Goal: Information Seeking & Learning: Learn about a topic

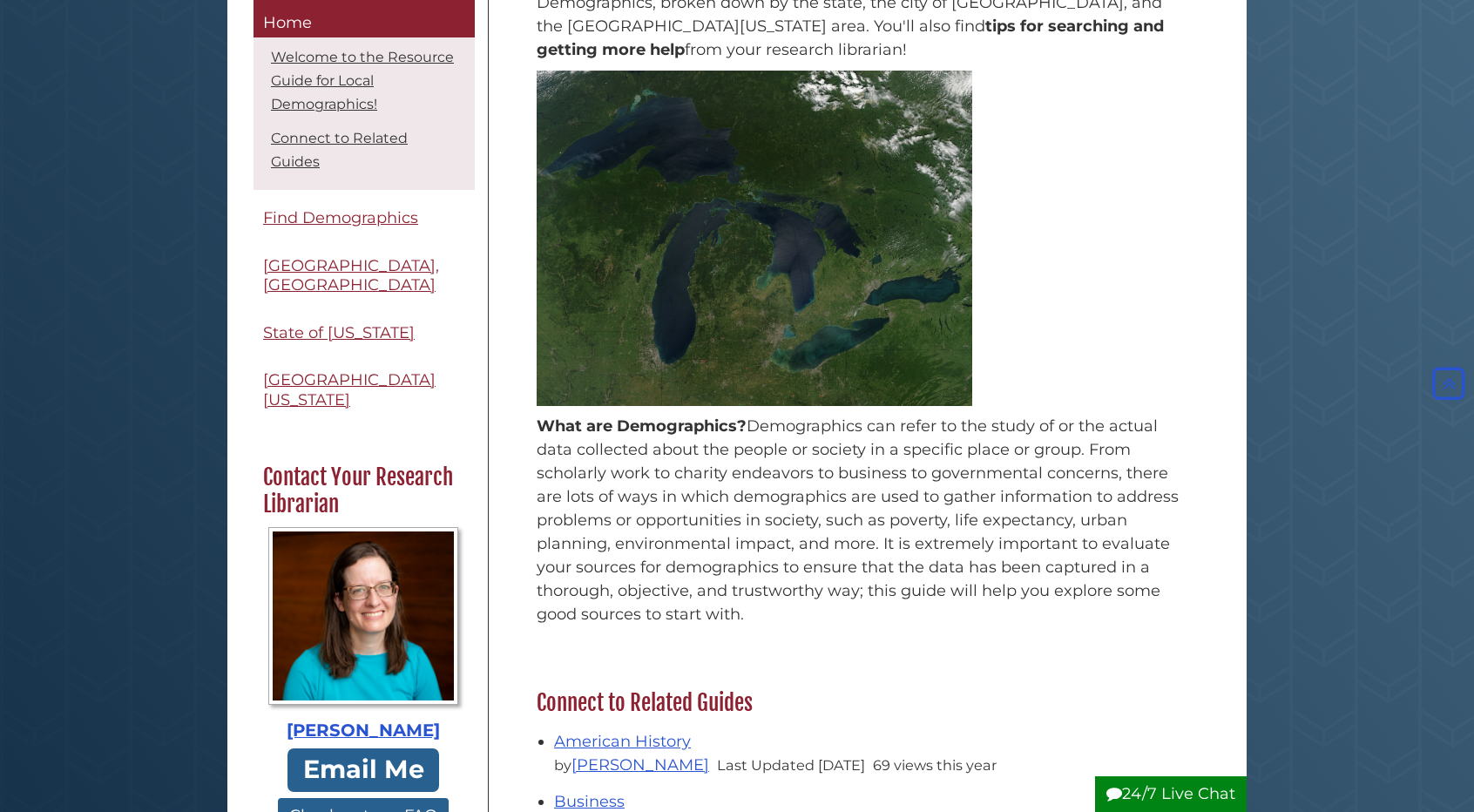
scroll to position [333, 0]
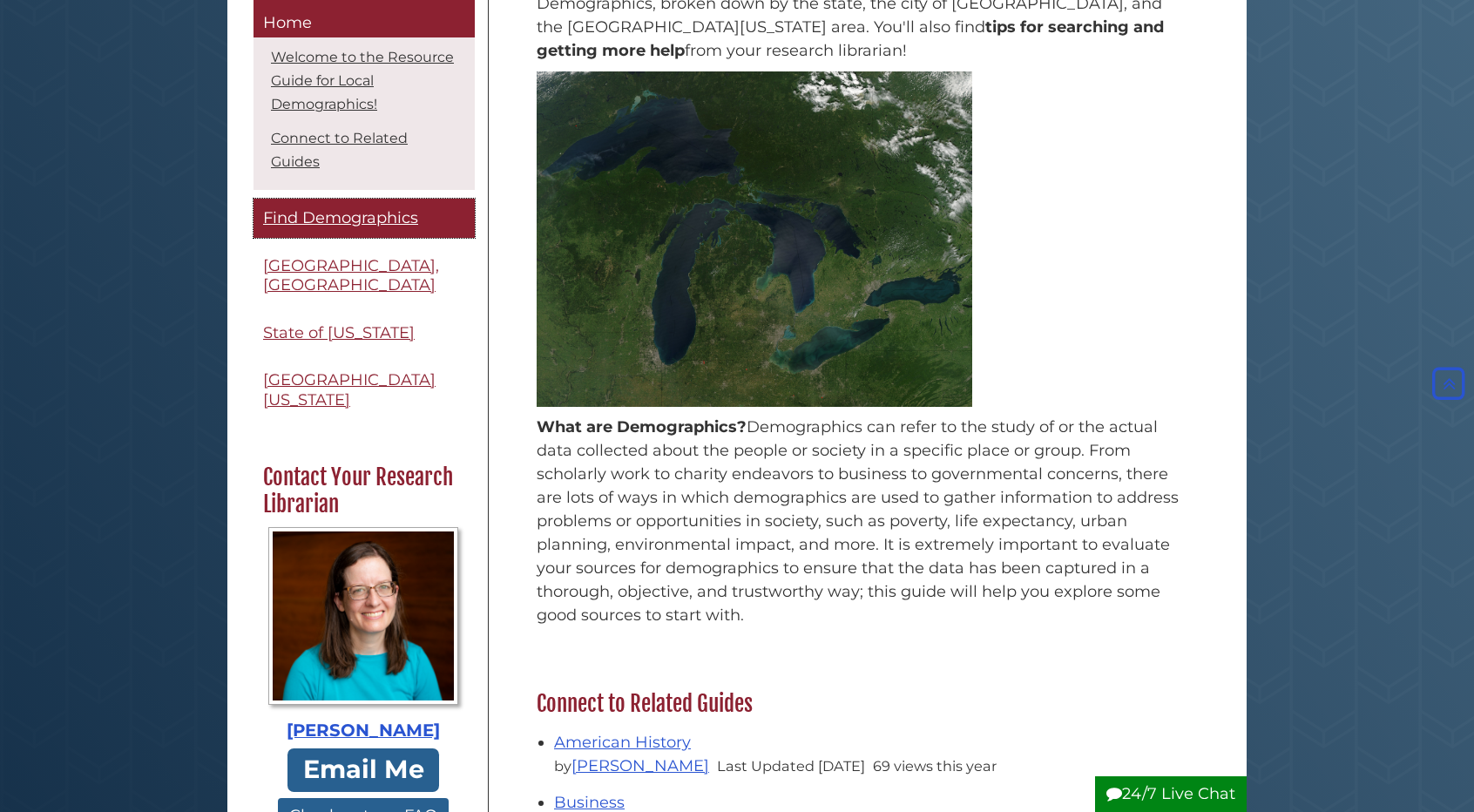
click at [392, 215] on span "Find Demographics" at bounding box center [340, 218] width 155 height 19
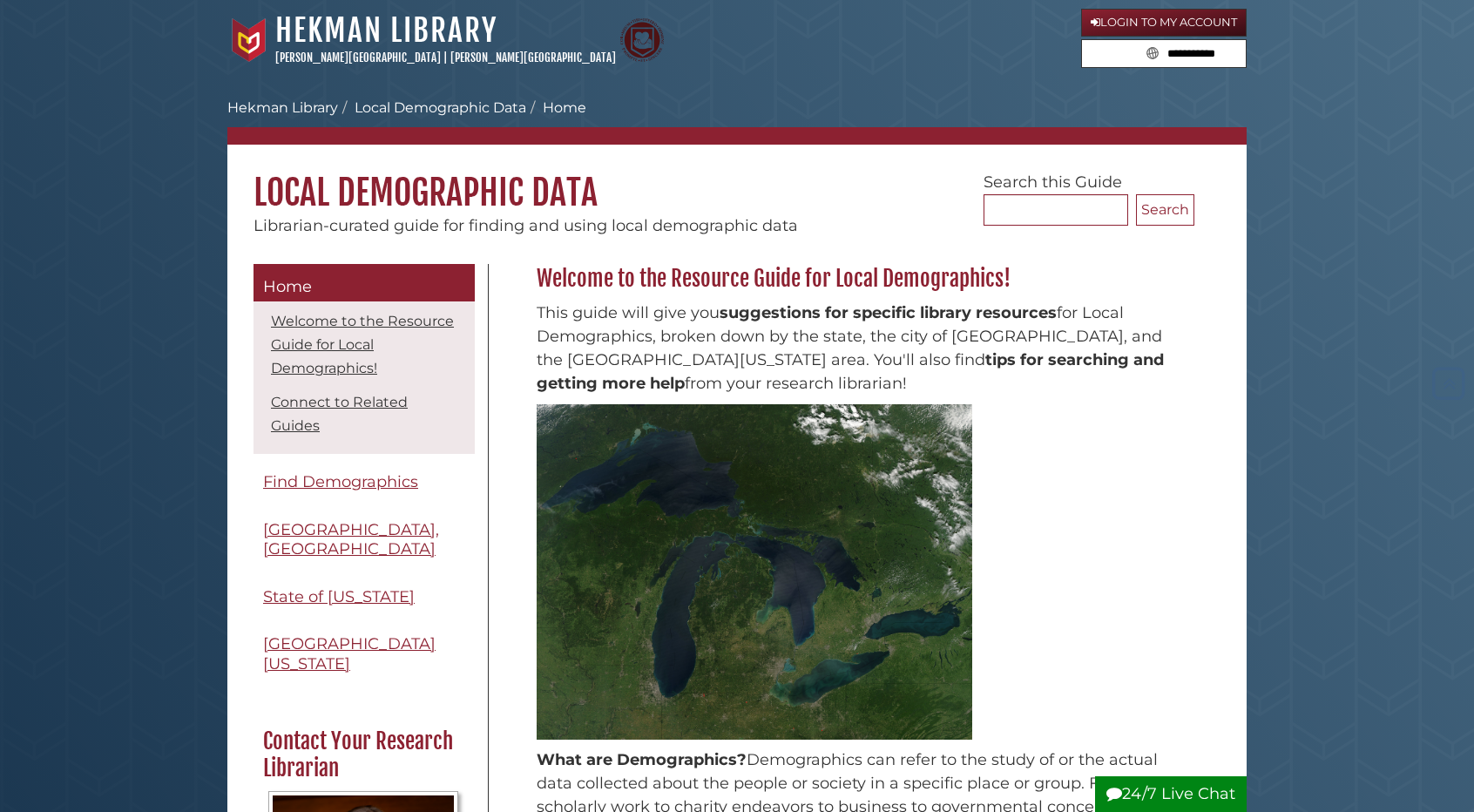
scroll to position [333, 0]
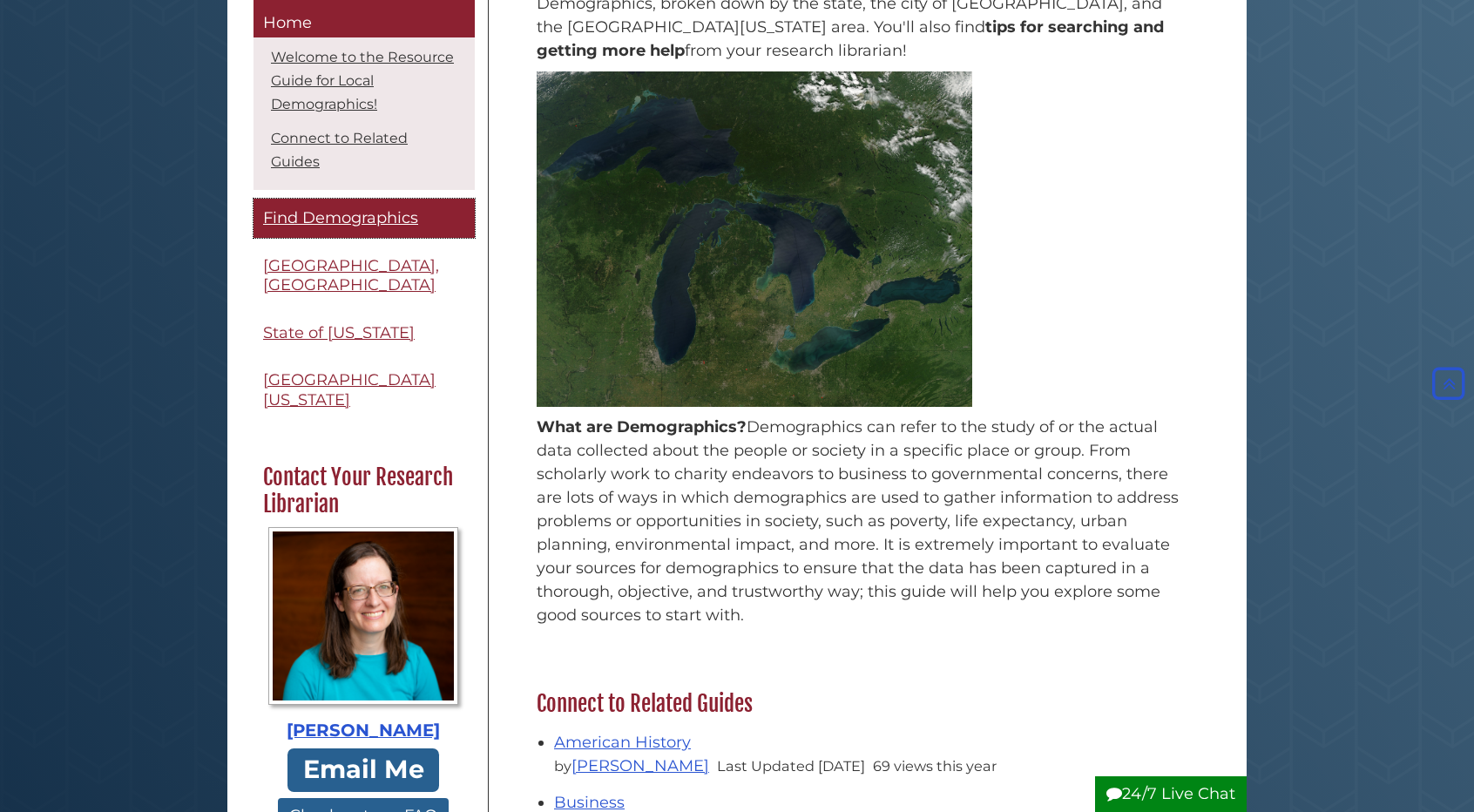
click at [394, 215] on span "Find Demographics" at bounding box center [340, 218] width 155 height 19
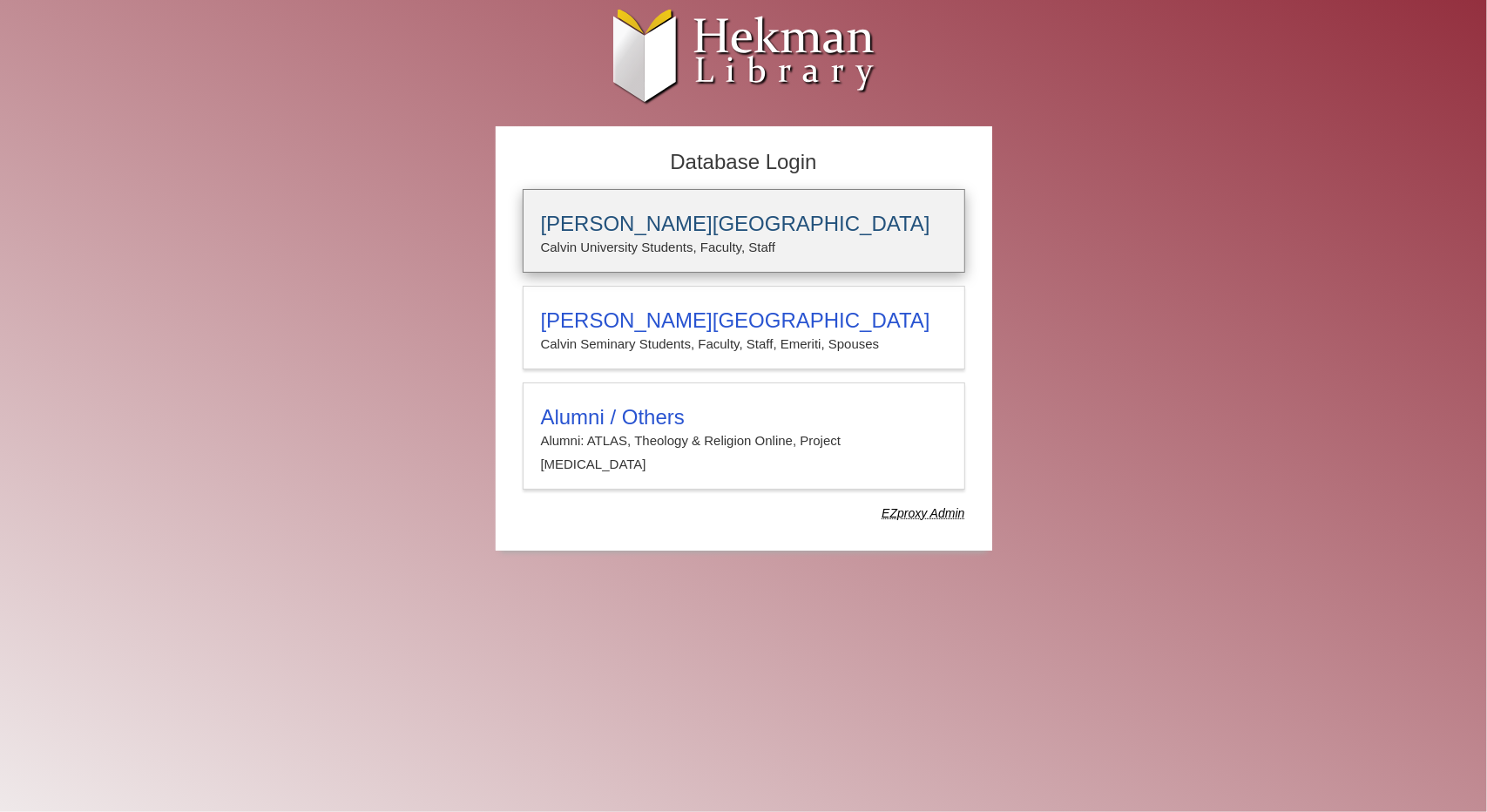
type input "**********"
click at [796, 240] on p "Calvin University Students, Faculty, Staff" at bounding box center [743, 247] width 406 height 22
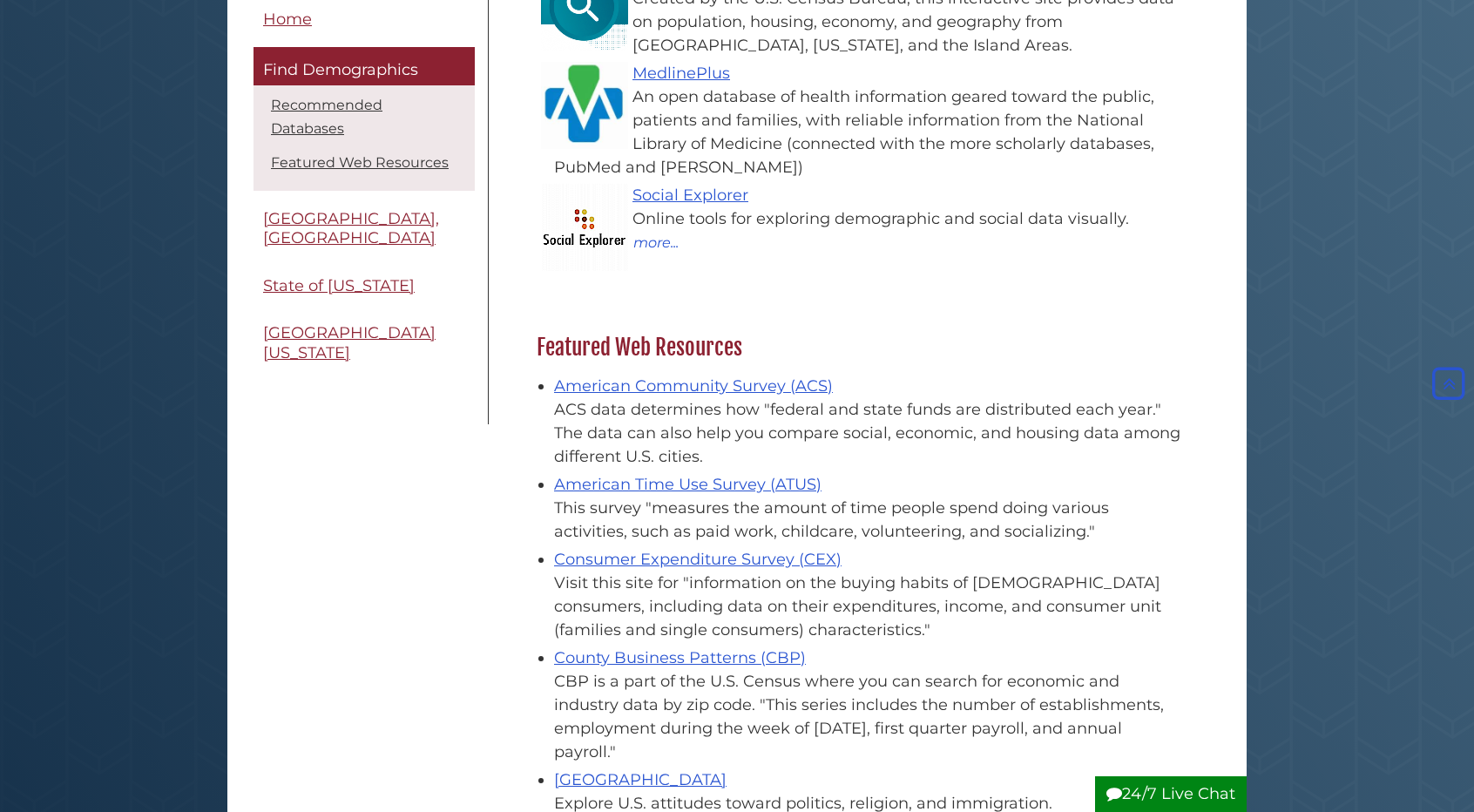
scroll to position [346, 0]
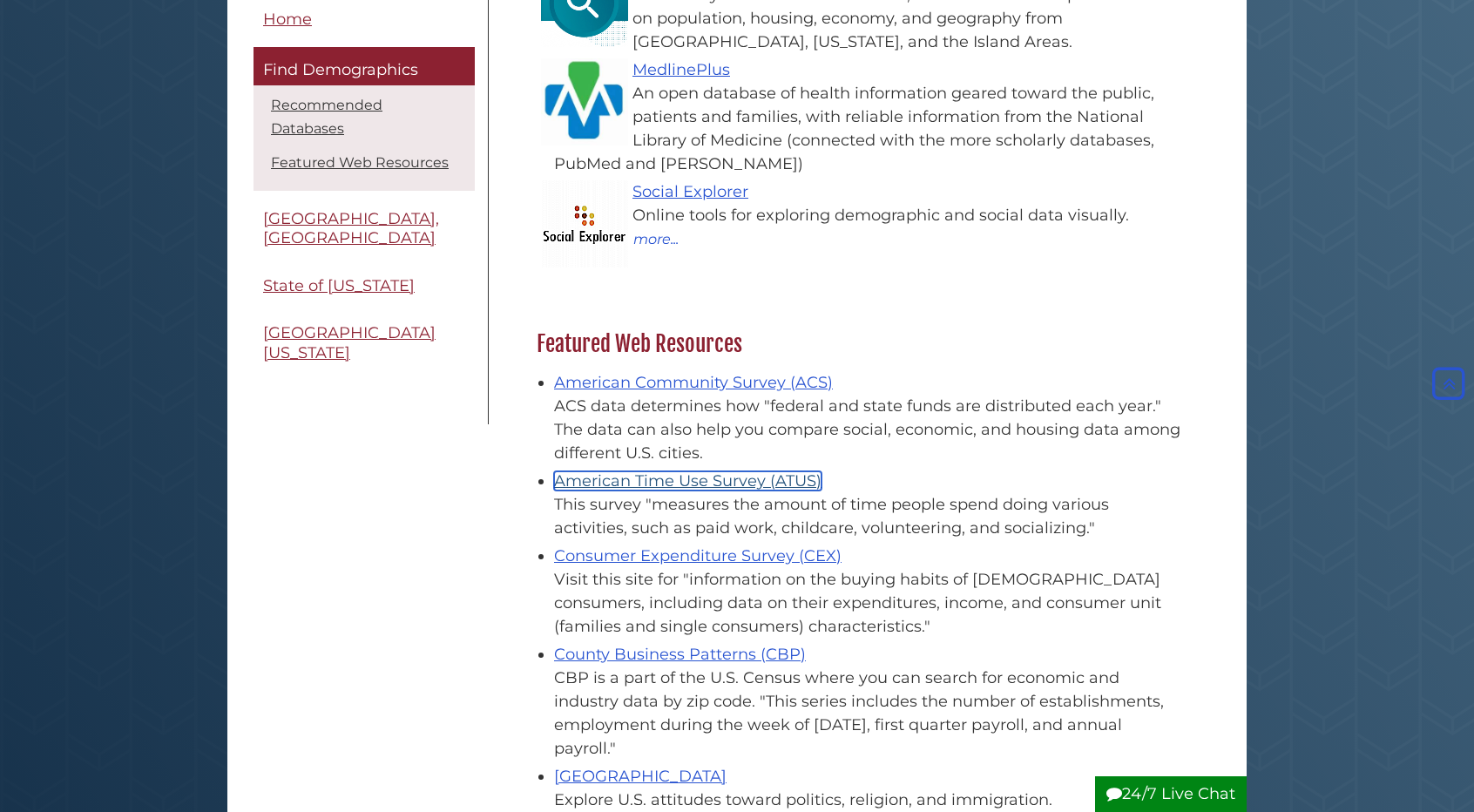
click at [720, 482] on link "American Time Use Survey (ATUS)" at bounding box center [688, 480] width 268 height 19
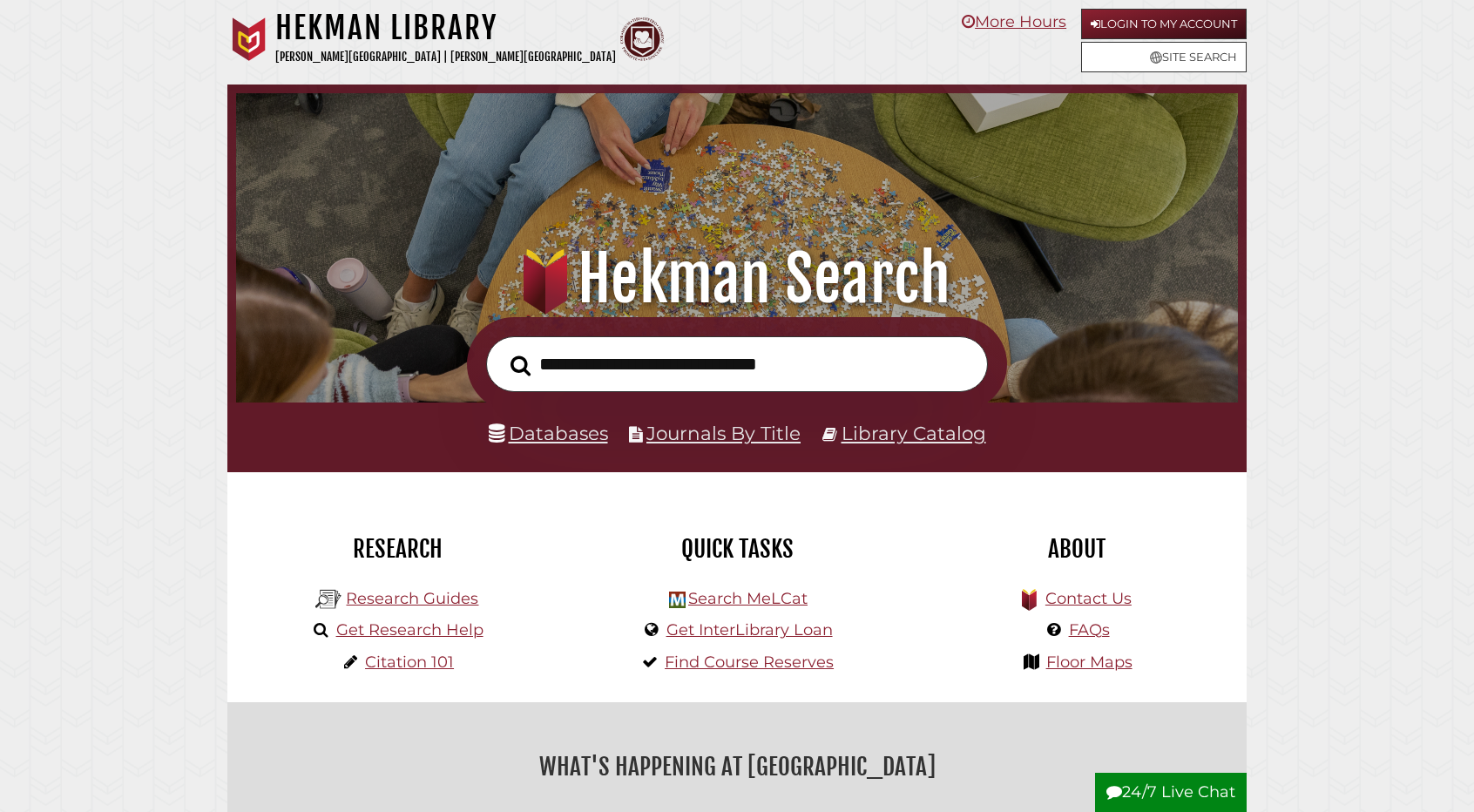
scroll to position [331, 993]
type input "**********"
click at [501, 350] on button "Search" at bounding box center [520, 365] width 38 height 31
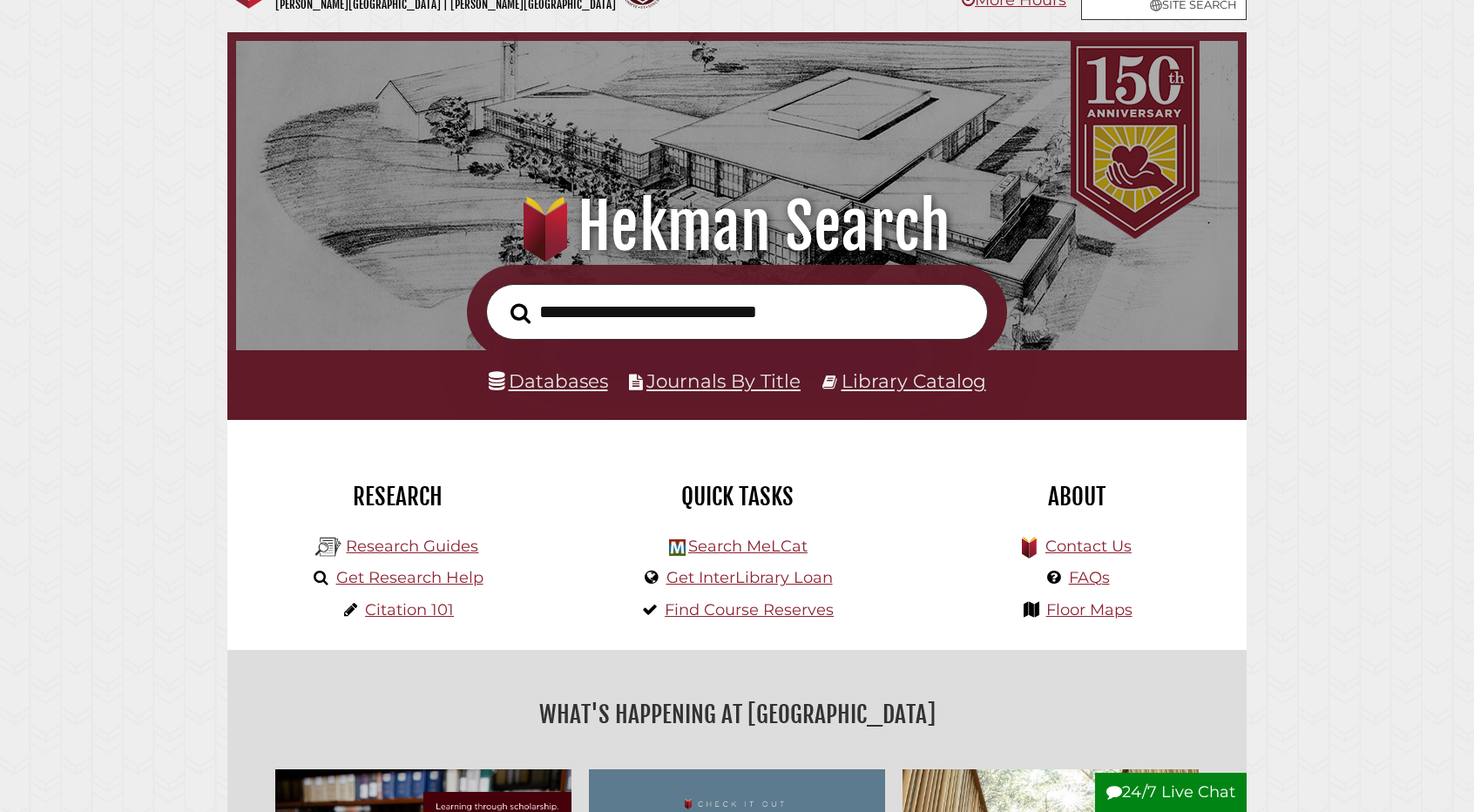
scroll to position [108, 0]
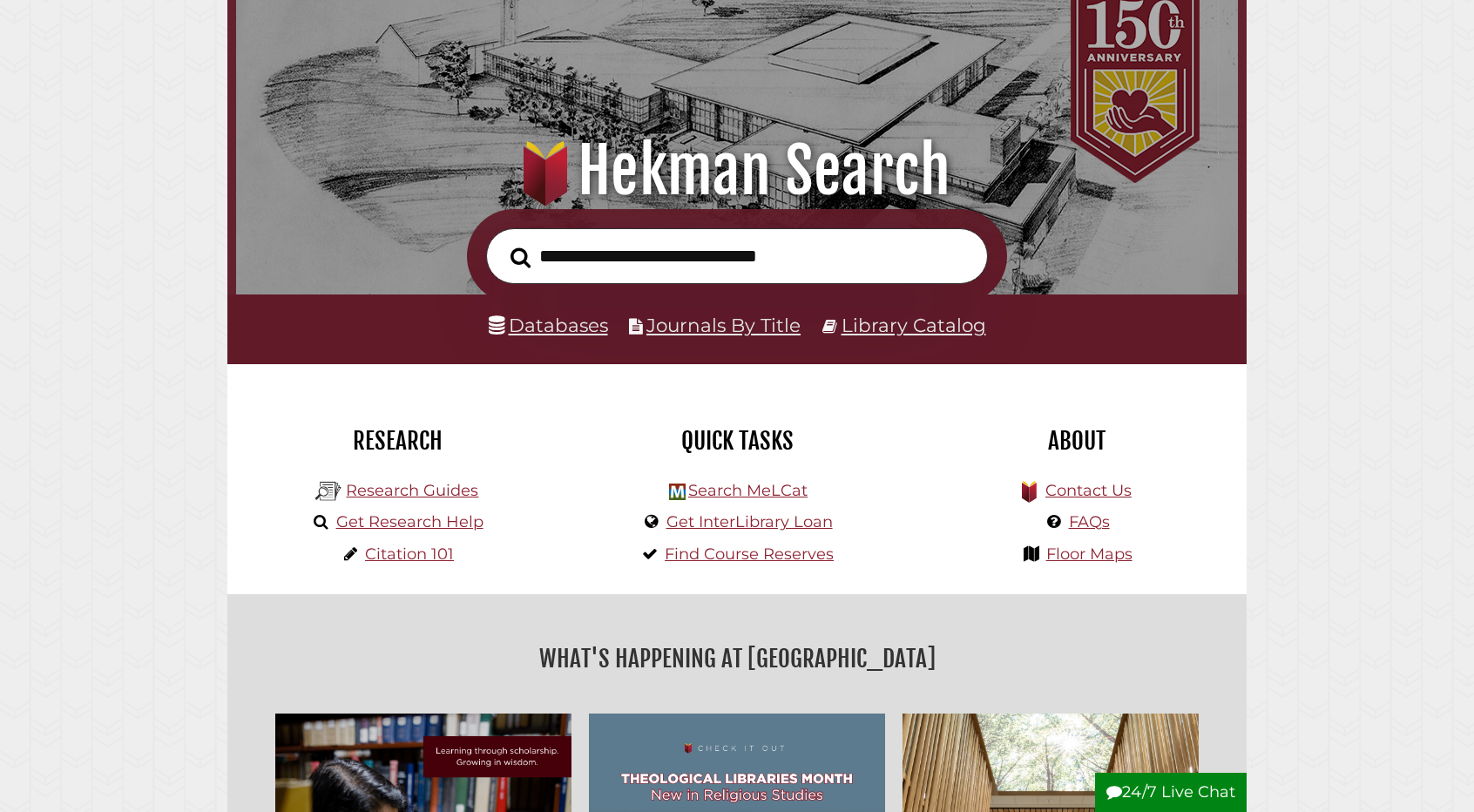
click at [612, 329] on ul "Databases Journals By Title Library Catalog" at bounding box center [737, 325] width 523 height 33
click at [580, 330] on link "Databases" at bounding box center [548, 324] width 119 height 22
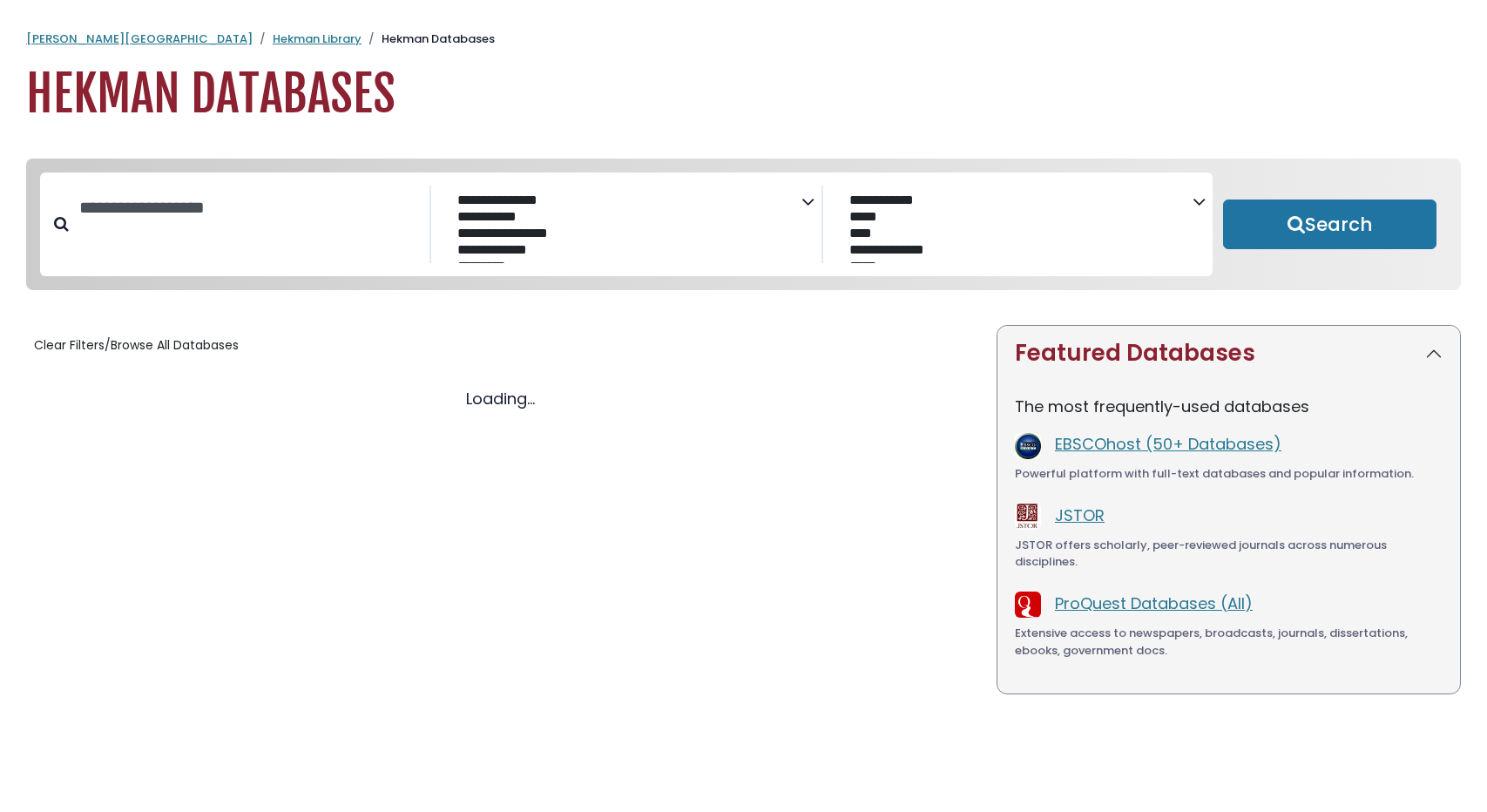
select select "Database Subject Filter"
select select "Database Vendors Filter"
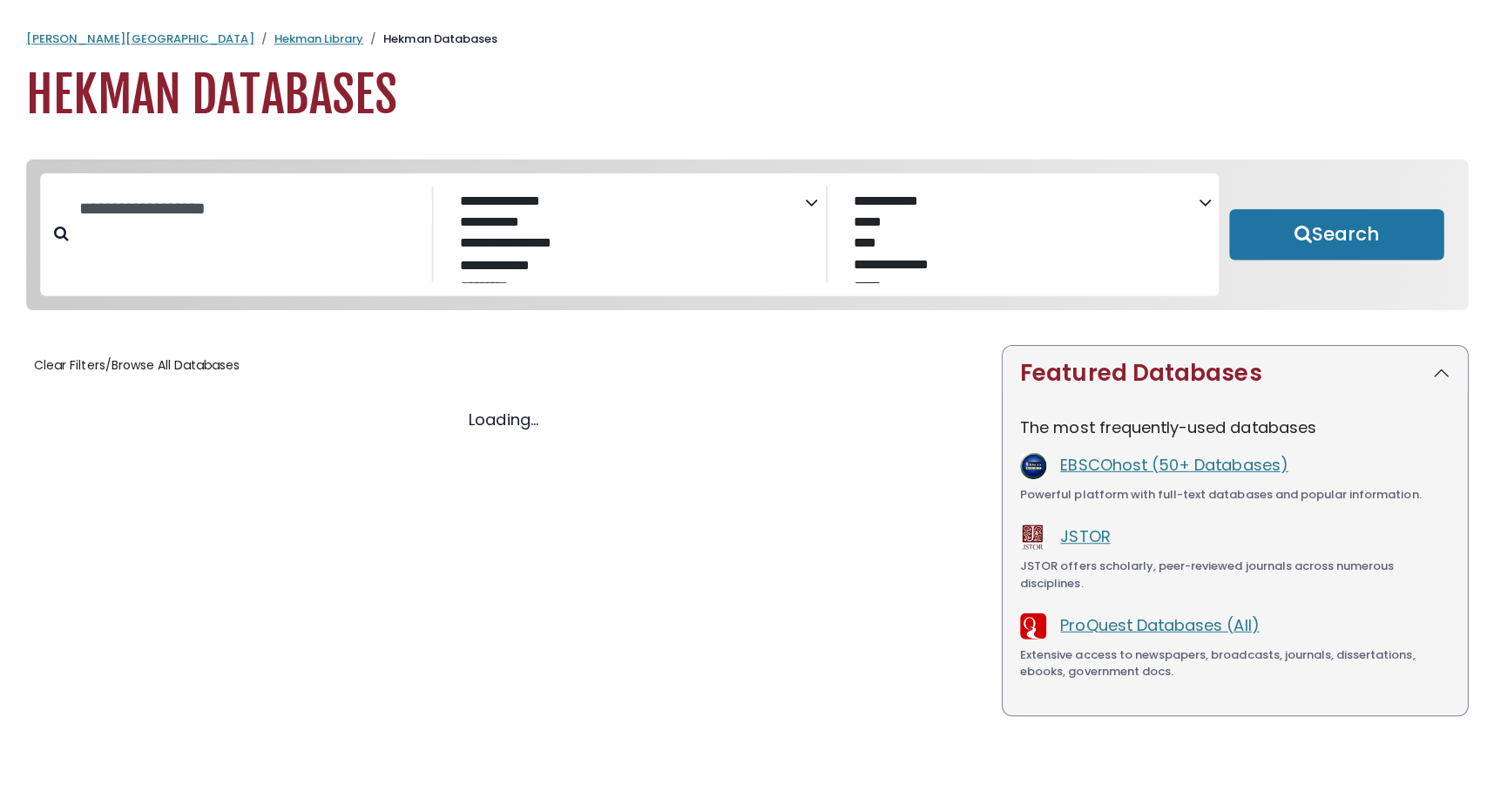
select select "Database Subject Filter"
select select "Database Vendors Filter"
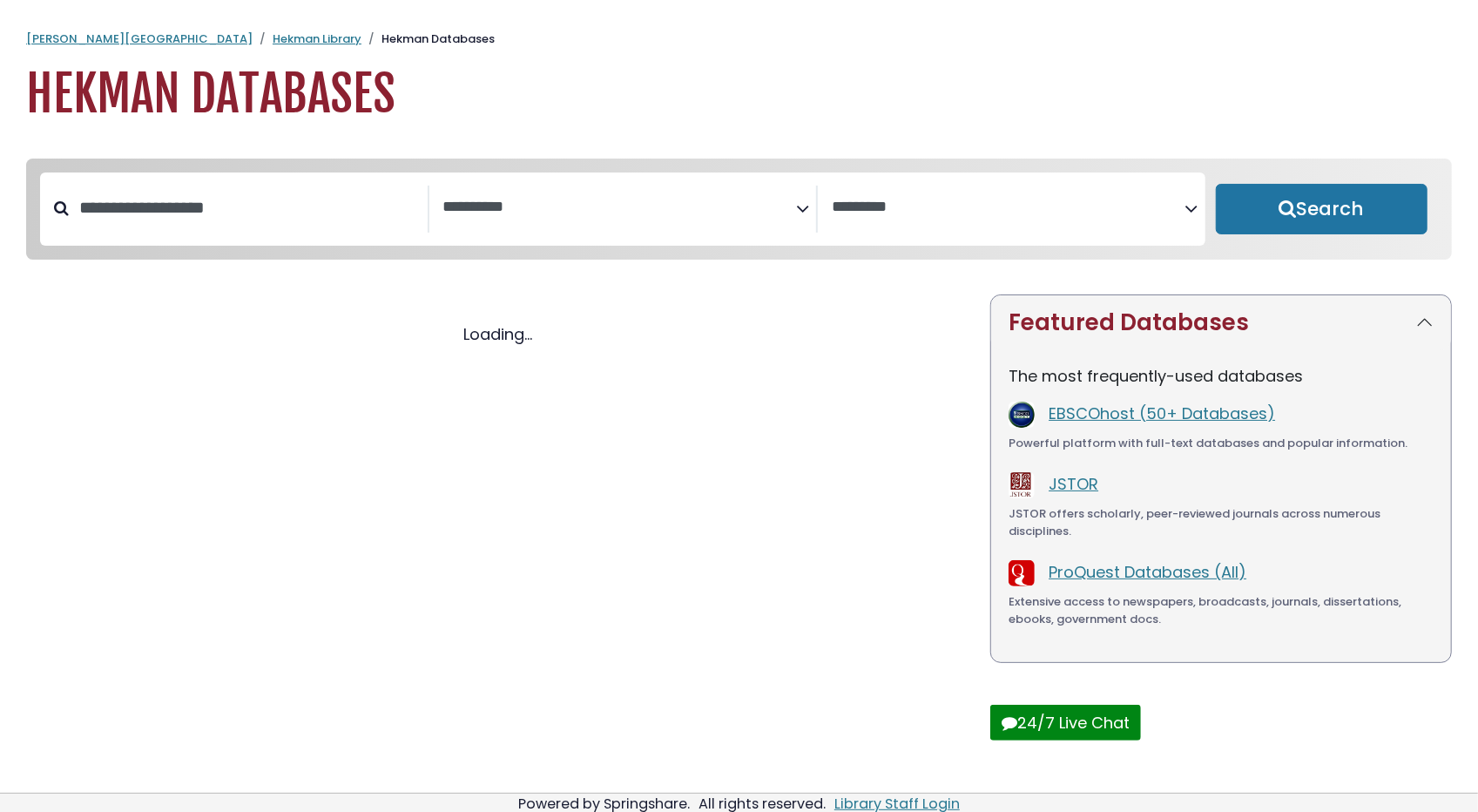
select select "Database Subject Filter"
select select "Database Vendors Filter"
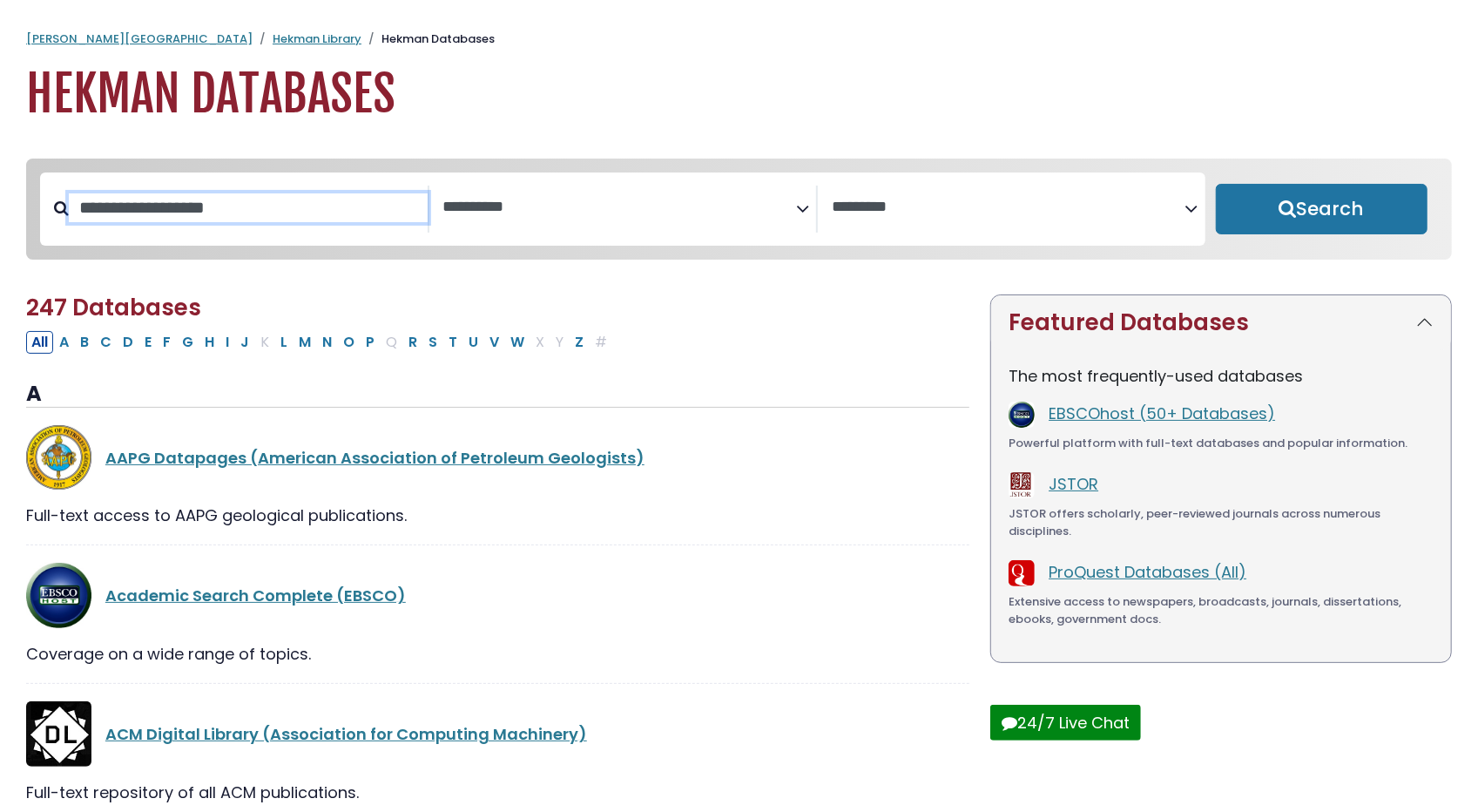
click at [322, 201] on input "Search database by title or keyword" at bounding box center [248, 208] width 359 height 29
type input "********"
click at [1216, 184] on button "Search" at bounding box center [1321, 209] width 212 height 50
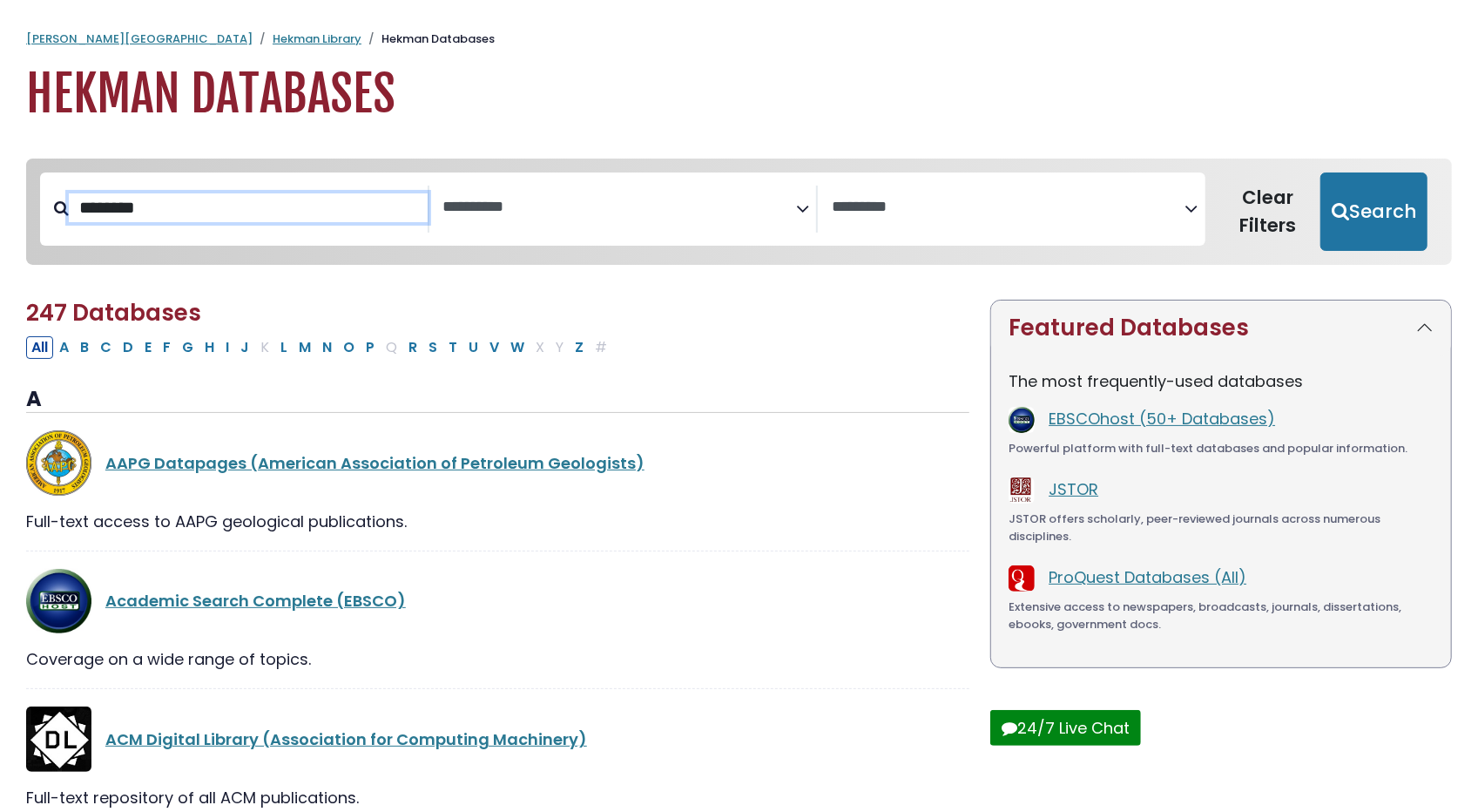
select select "Database Subject Filter"
select select "Database Vendors Filter"
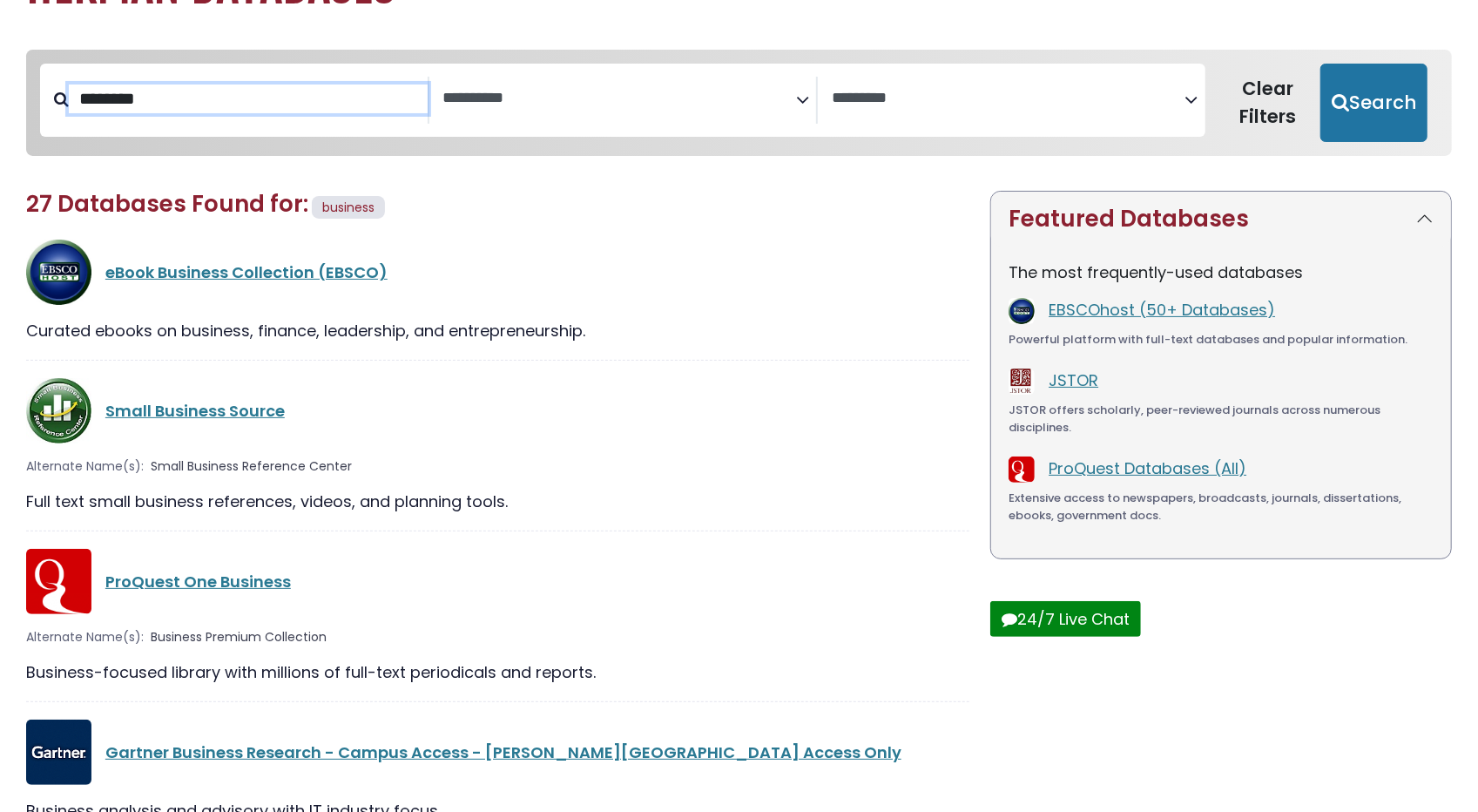
scroll to position [113, 0]
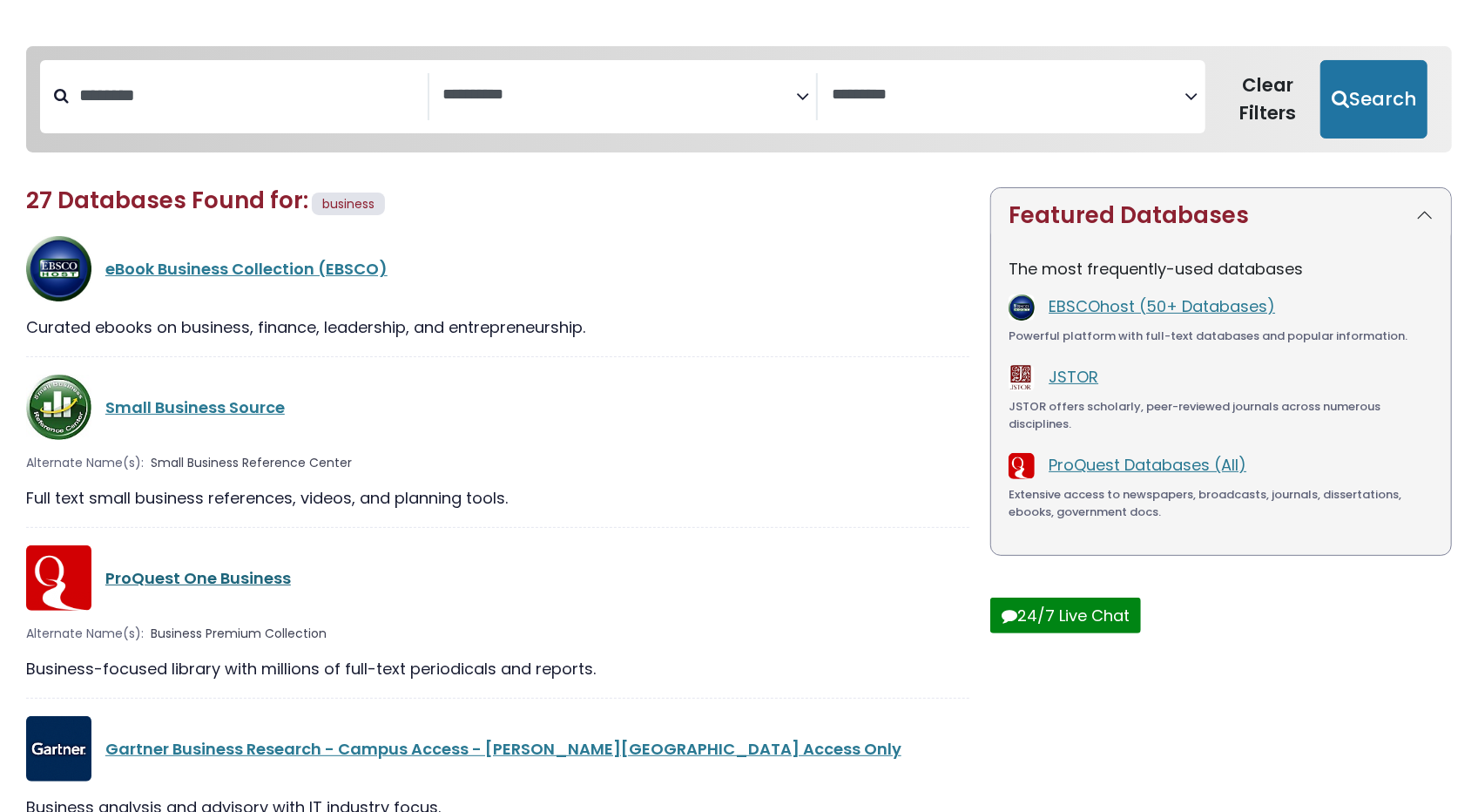
click at [234, 571] on link "ProQuest One Business" at bounding box center [198, 577] width 185 height 21
